Goal: Communication & Community: Participate in discussion

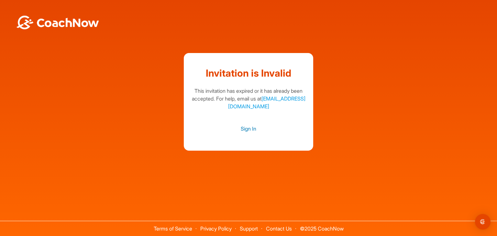
click at [251, 128] on link "Sign In" at bounding box center [248, 129] width 116 height 8
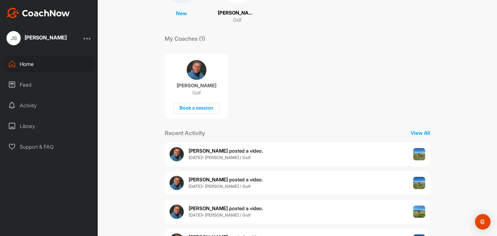
scroll to position [85, 0]
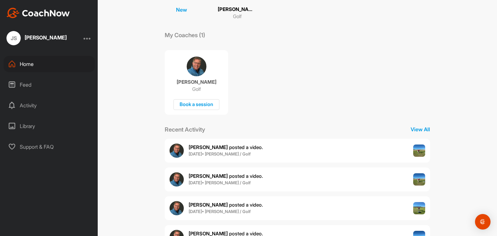
click at [27, 104] on div "Activity" at bounding box center [49, 105] width 91 height 16
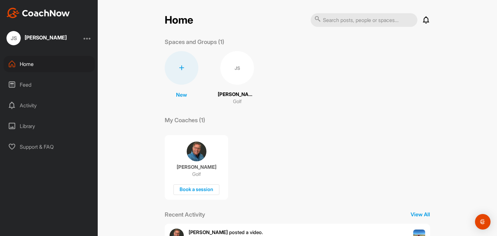
click at [34, 103] on div "Activity" at bounding box center [49, 105] width 91 height 16
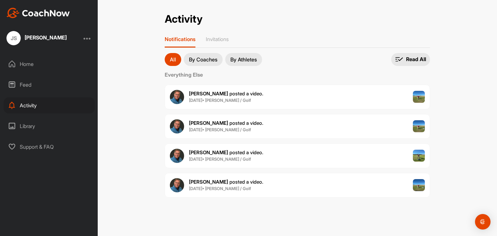
click at [225, 93] on span "[PERSON_NAME] posted a video ." at bounding box center [226, 94] width 74 height 6
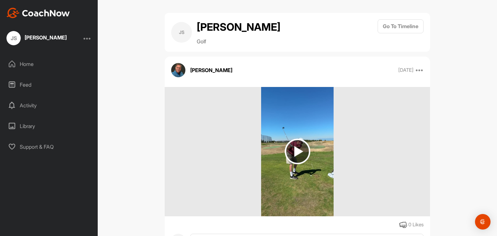
click at [225, 93] on div at bounding box center [297, 151] width 265 height 129
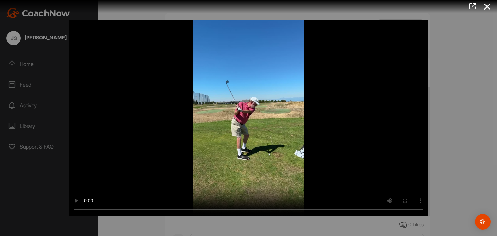
click at [225, 93] on video "Video Player" at bounding box center [249, 118] width 360 height 197
click at [487, 5] on icon at bounding box center [487, 7] width 15 height 12
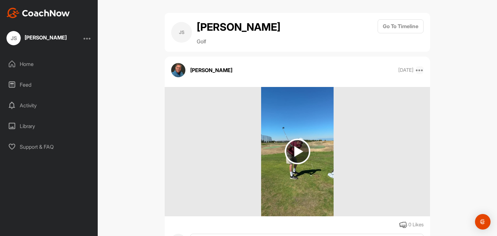
click at [416, 70] on icon at bounding box center [420, 70] width 8 height 8
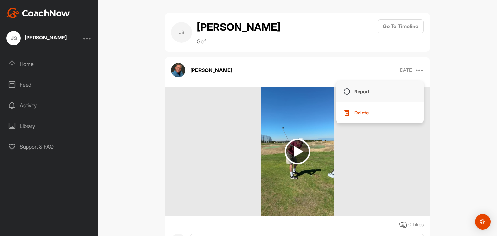
click at [358, 89] on p "Report" at bounding box center [361, 91] width 15 height 7
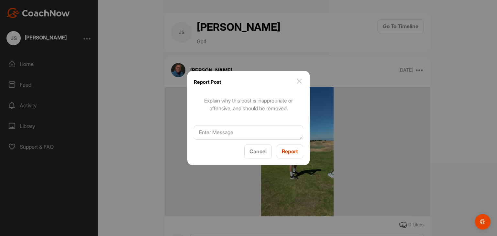
click at [301, 82] on img at bounding box center [299, 81] width 8 height 8
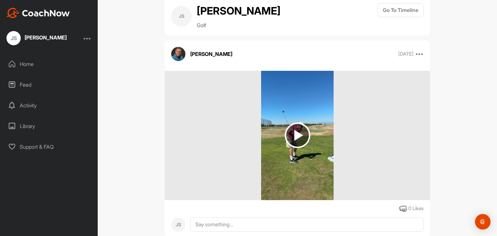
scroll to position [11, 0]
